Goal: Task Accomplishment & Management: Use online tool/utility

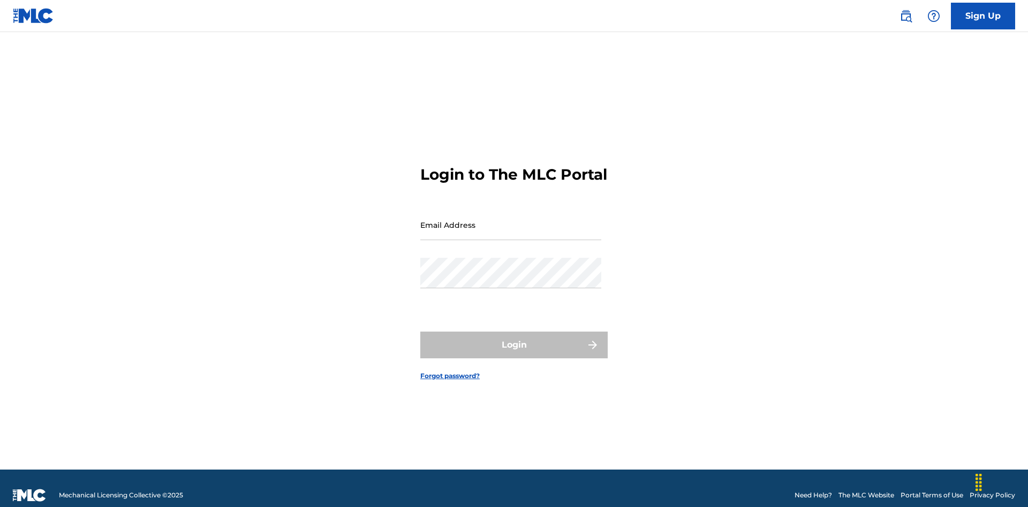
scroll to position [14, 0]
click at [511, 220] on input "Email Address" at bounding box center [510, 225] width 181 height 31
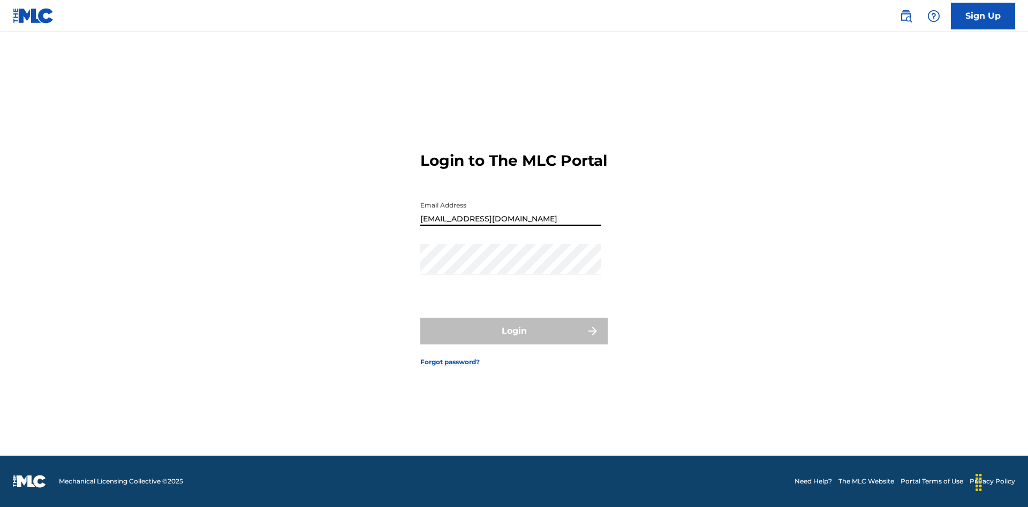
type input "[EMAIL_ADDRESS][DOMAIN_NAME]"
click at [514, 340] on button "Login" at bounding box center [513, 331] width 187 height 27
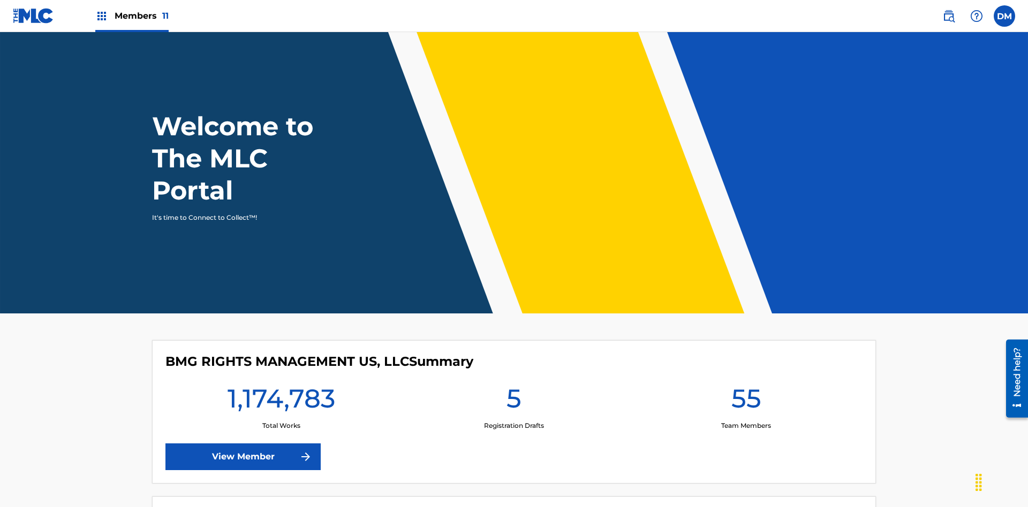
click at [132, 16] on span "Members 11" at bounding box center [142, 16] width 54 height 12
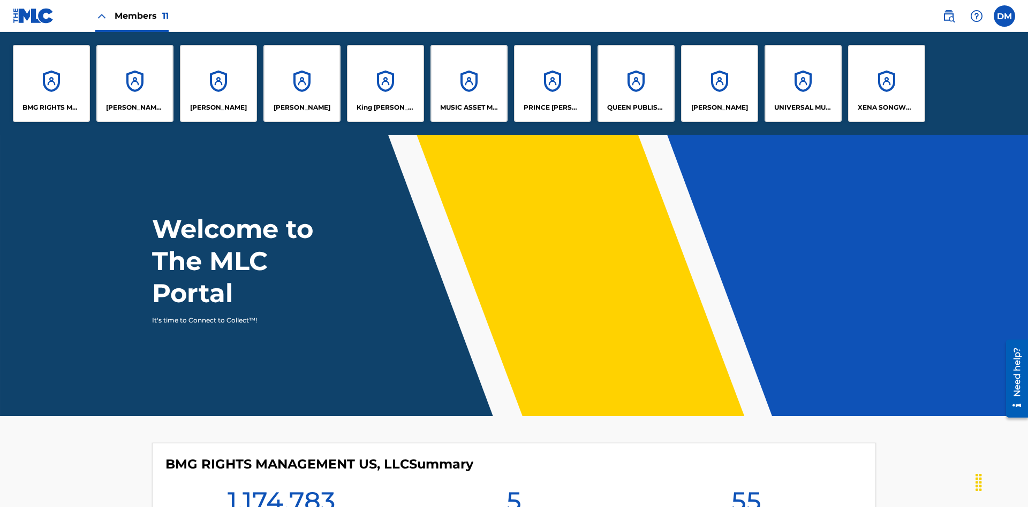
click at [552, 108] on p "PRINCE [PERSON_NAME]" at bounding box center [553, 108] width 58 height 10
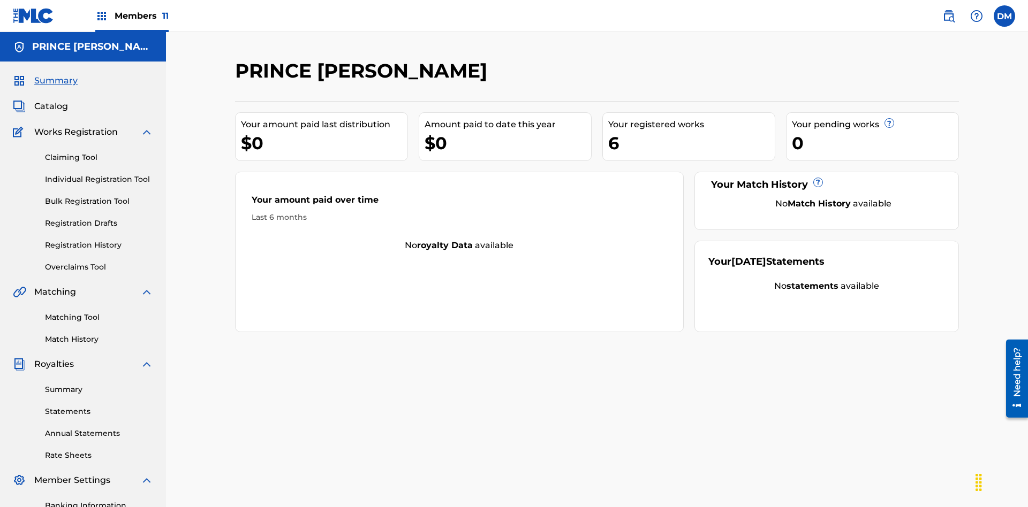
click at [99, 174] on link "Individual Registration Tool" at bounding box center [99, 179] width 108 height 11
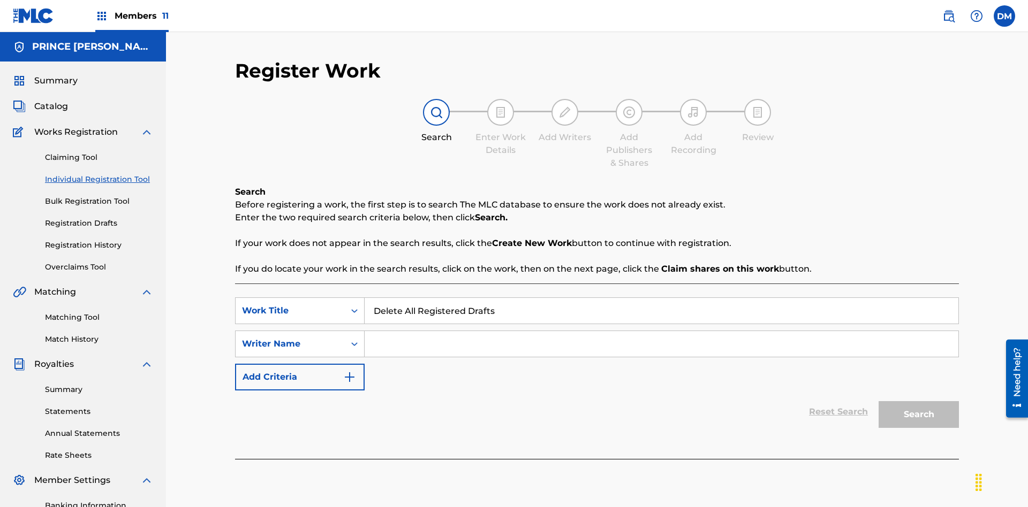
type input "Delete All Registered Drafts"
click at [661, 331] on input "Search Form" at bounding box center [662, 344] width 594 height 26
type input "QWERTYUIOP"
click at [919, 401] on button "Search" at bounding box center [918, 414] width 80 height 27
